Goal: Navigation & Orientation: Understand site structure

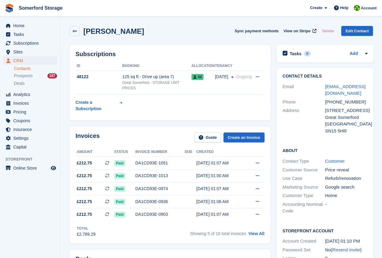
scroll to position [242, 0]
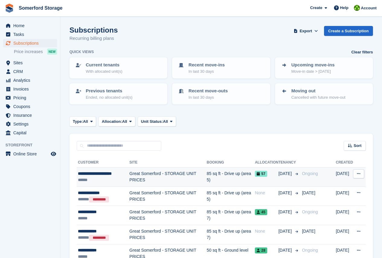
click at [110, 173] on div "**********" at bounding box center [104, 174] width 52 height 6
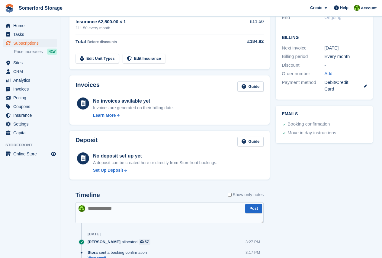
scroll to position [197, 0]
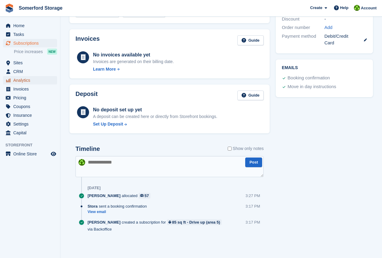
click at [22, 80] on span "Analytics" at bounding box center [31, 80] width 36 height 8
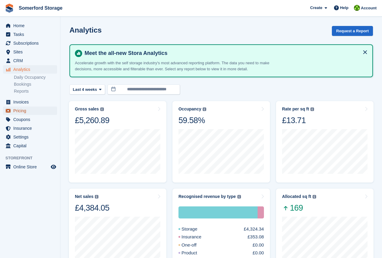
click at [22, 109] on span "Pricing" at bounding box center [31, 111] width 36 height 8
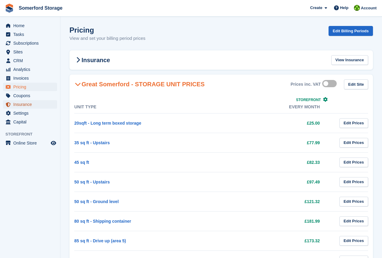
click at [27, 105] on span "Insurance" at bounding box center [31, 104] width 36 height 8
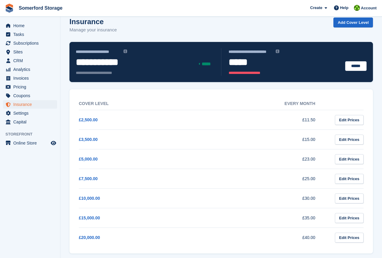
scroll to position [13, 0]
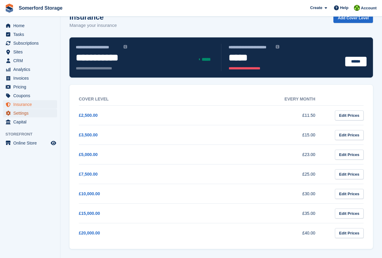
click at [22, 114] on span "Settings" at bounding box center [31, 113] width 36 height 8
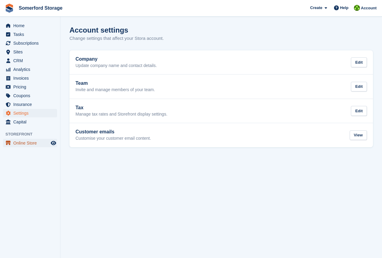
click at [28, 142] on span "Online Store" at bounding box center [31, 143] width 36 height 8
